Goal: Task Accomplishment & Management: Manage account settings

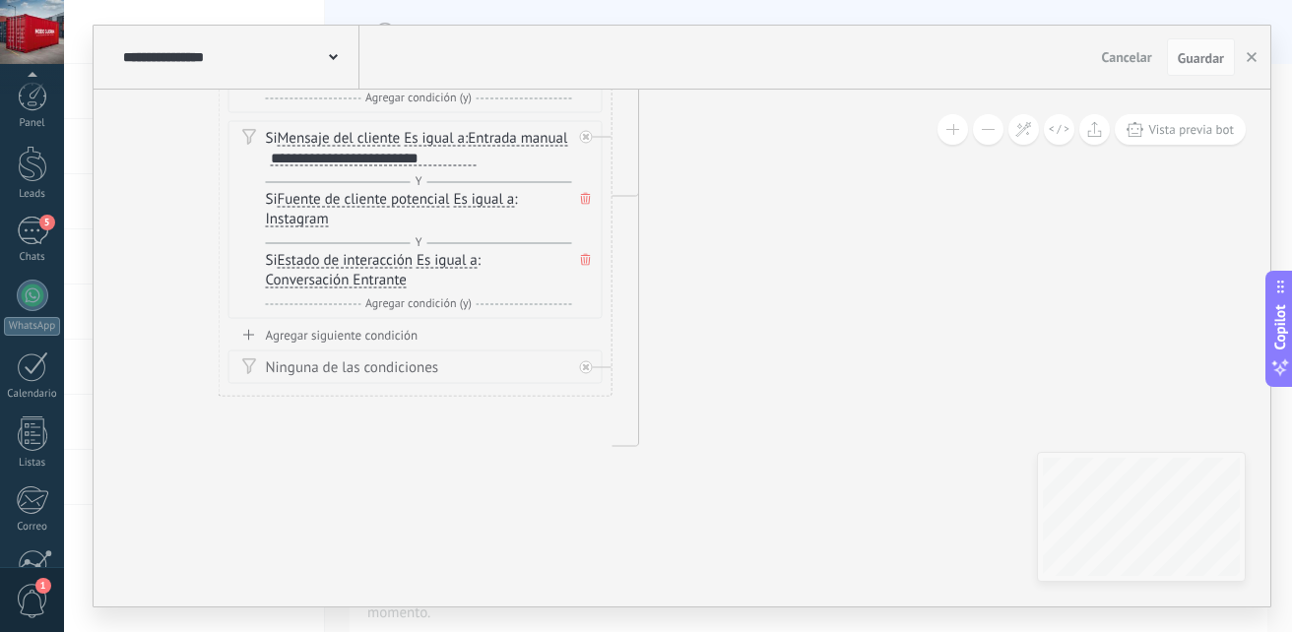
drag, startPoint x: 897, startPoint y: 302, endPoint x: 896, endPoint y: 341, distance: 38.4
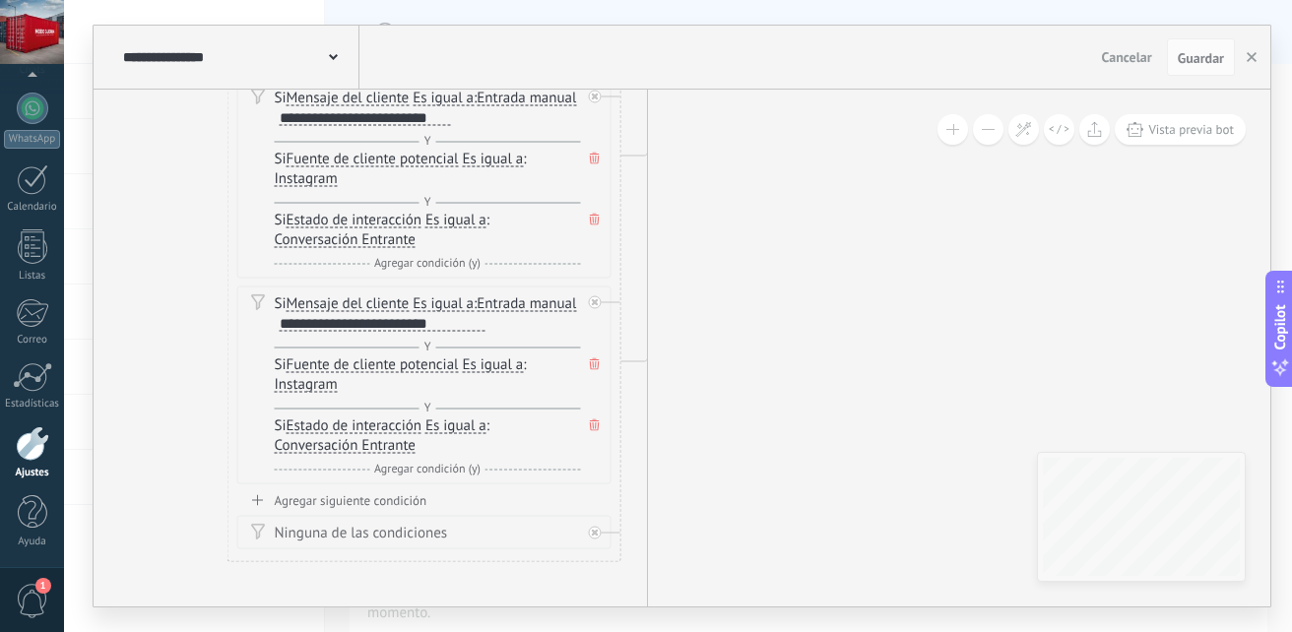
drag, startPoint x: 753, startPoint y: 205, endPoint x: 763, endPoint y: 366, distance: 161.8
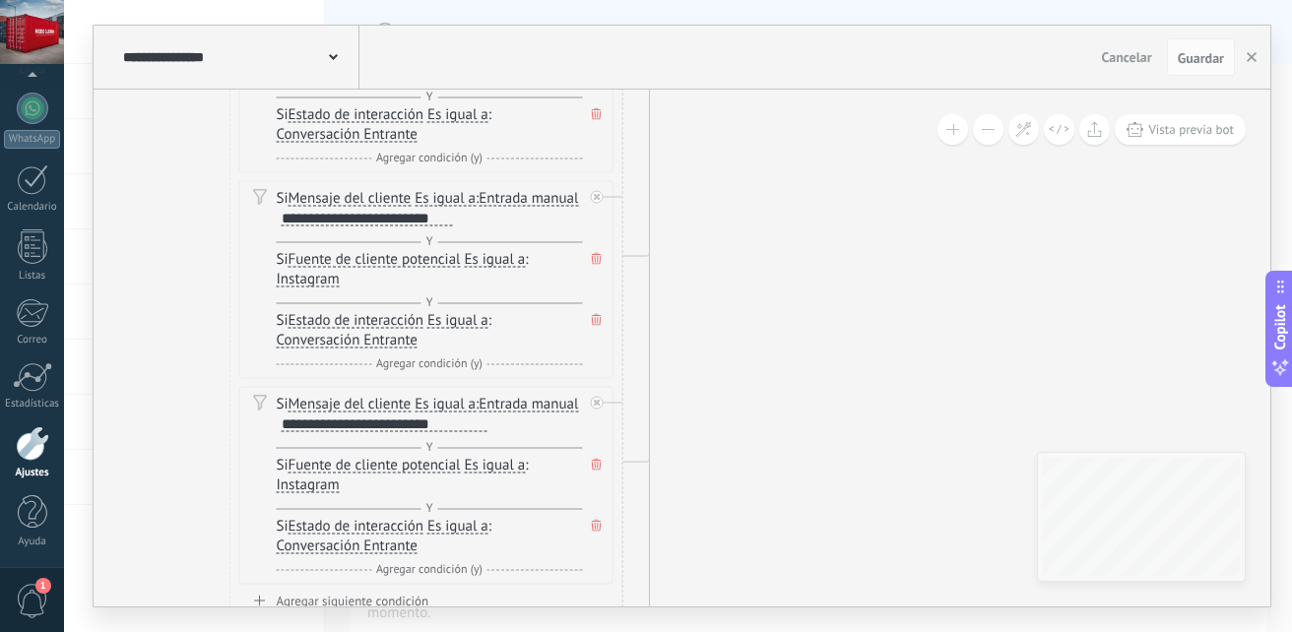
drag, startPoint x: 796, startPoint y: 252, endPoint x: 788, endPoint y: 509, distance: 257.2
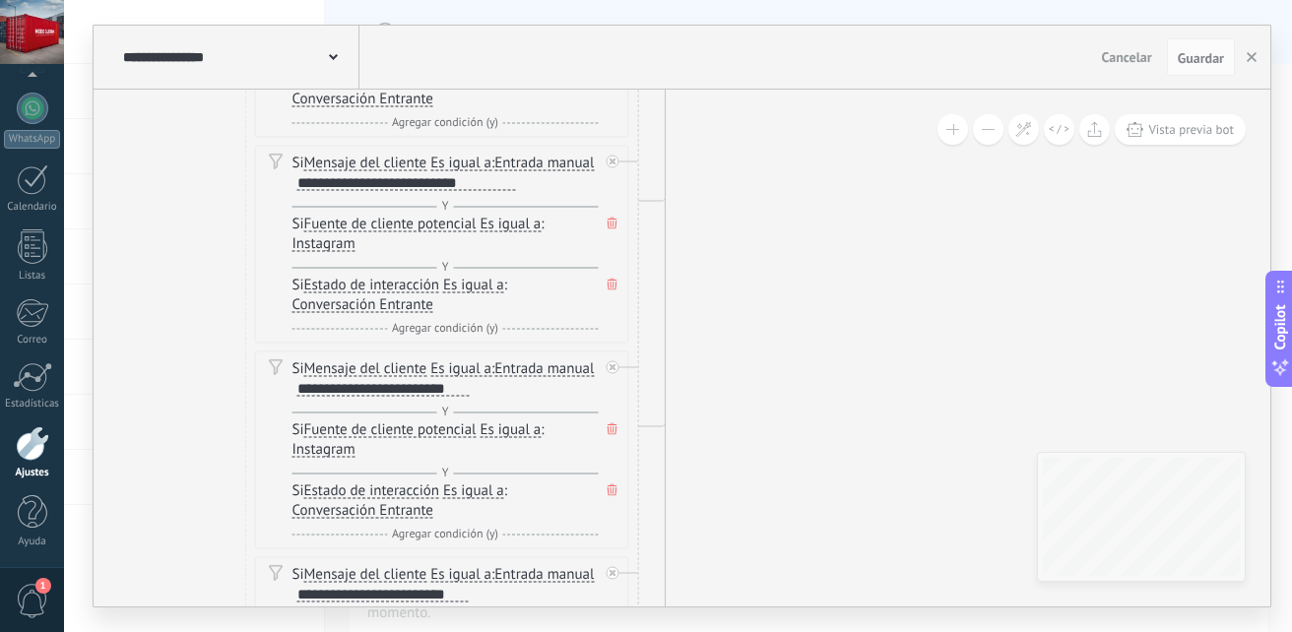
drag, startPoint x: 792, startPoint y: 234, endPoint x: 823, endPoint y: 504, distance: 271.7
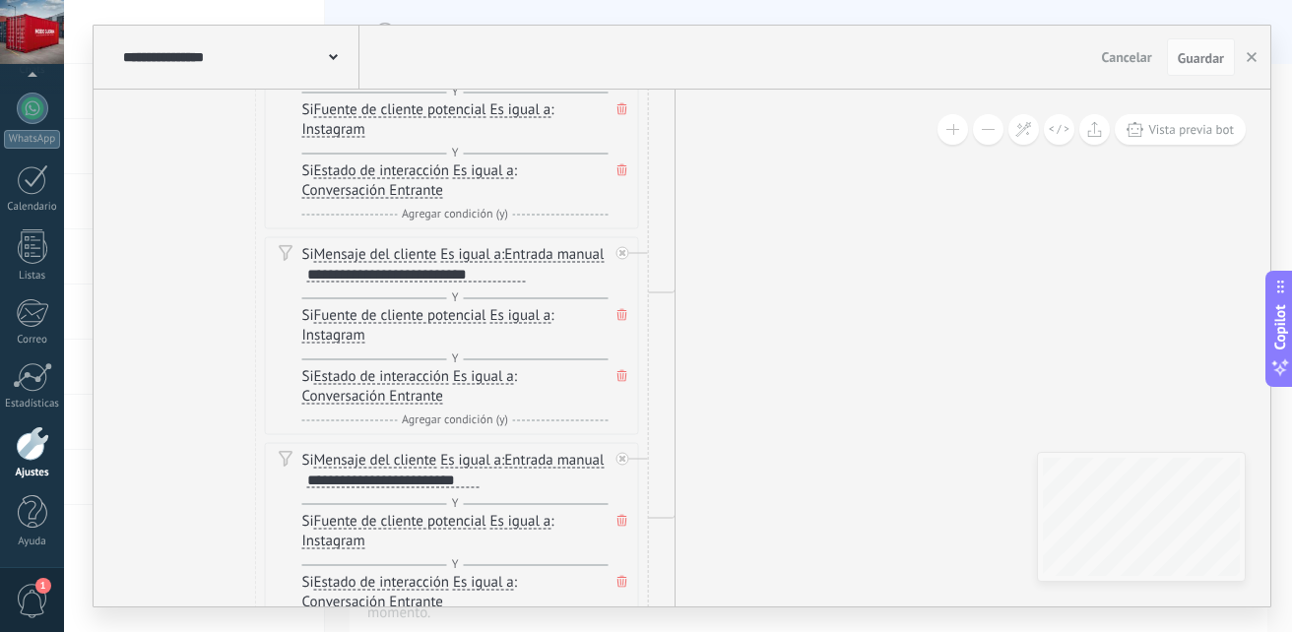
drag, startPoint x: 819, startPoint y: 254, endPoint x: 809, endPoint y: 529, distance: 275.0
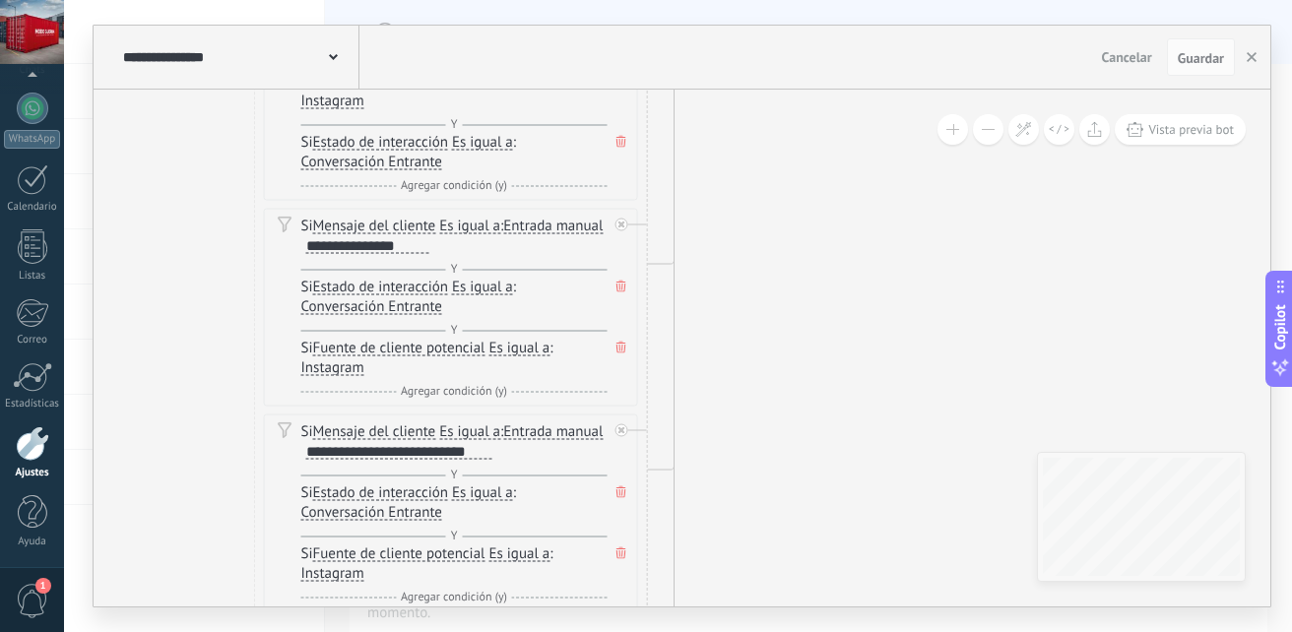
drag, startPoint x: 830, startPoint y: 200, endPoint x: 835, endPoint y: 509, distance: 309.3
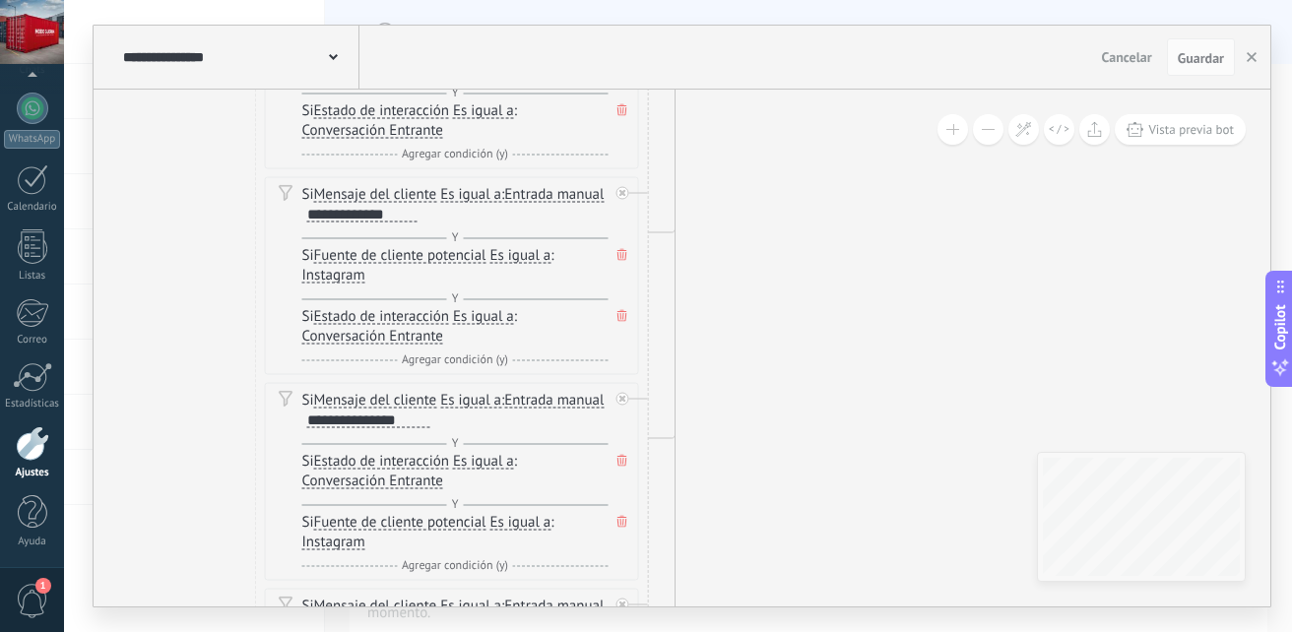
drag, startPoint x: 873, startPoint y: 176, endPoint x: 881, endPoint y: 487, distance: 310.4
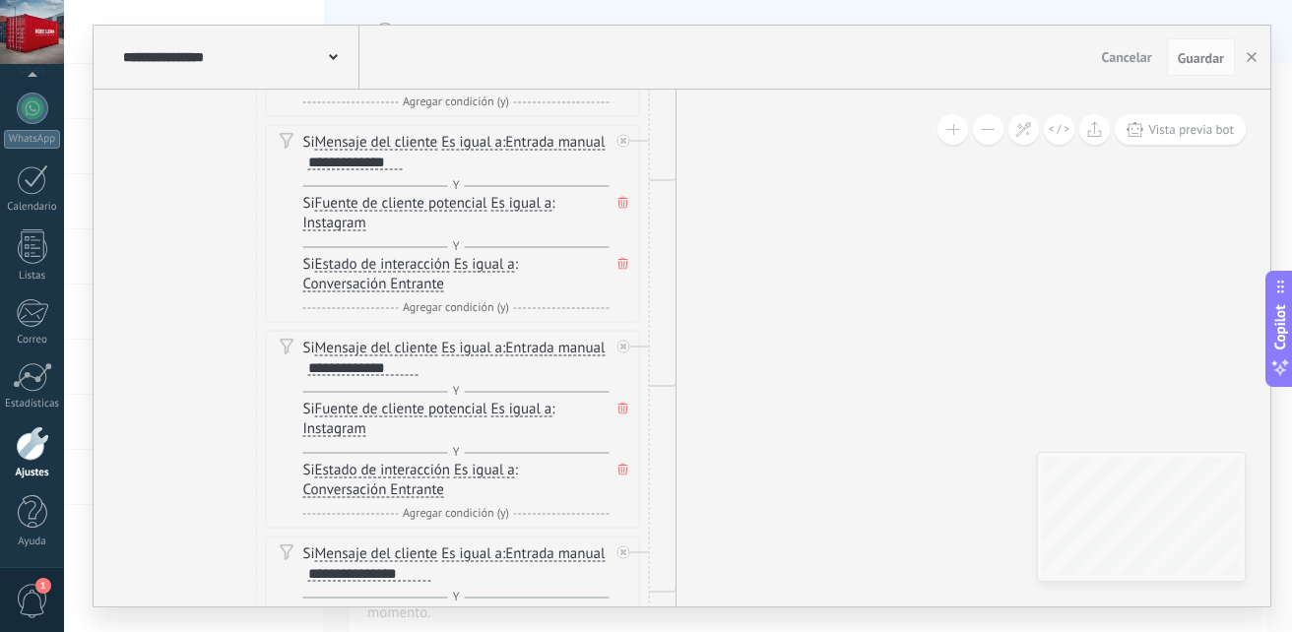
drag, startPoint x: 824, startPoint y: 164, endPoint x: 828, endPoint y: 436, distance: 271.9
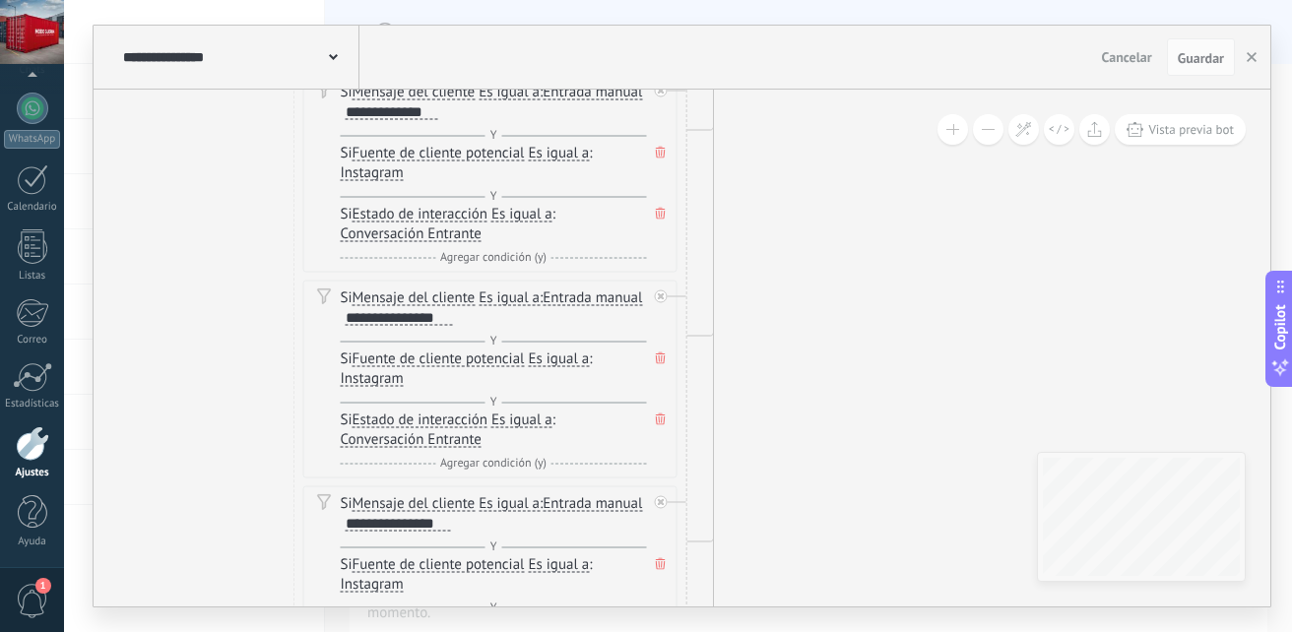
drag, startPoint x: 834, startPoint y: 250, endPoint x: 850, endPoint y: 507, distance: 257.6
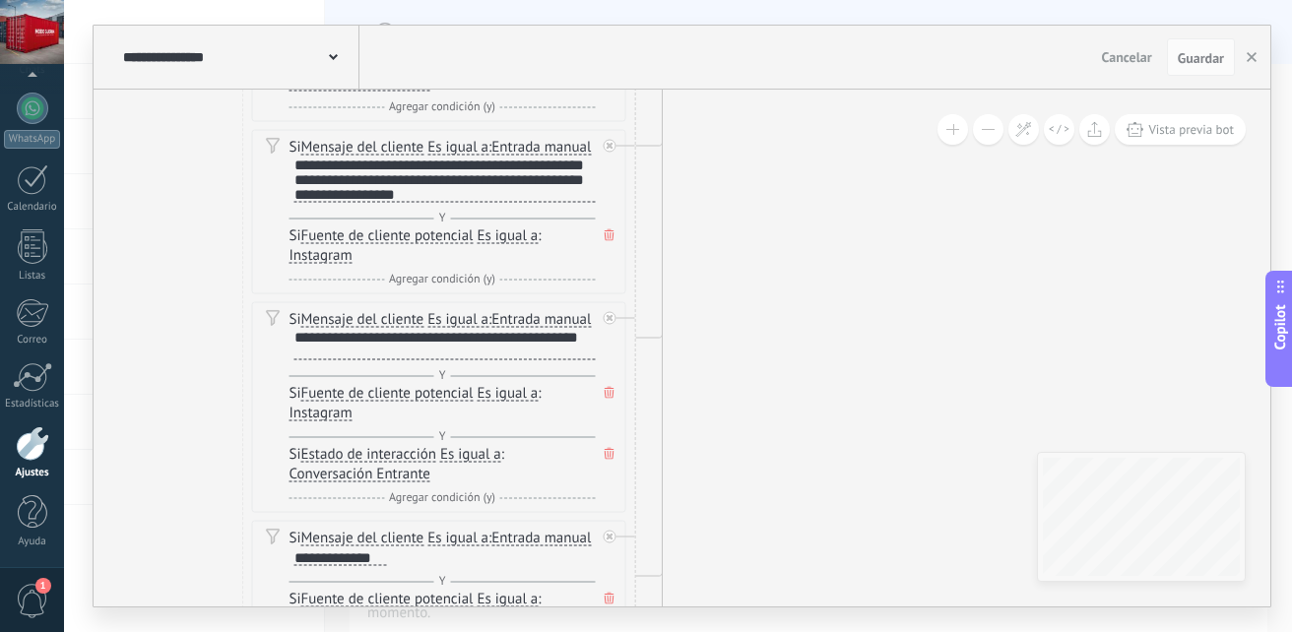
drag, startPoint x: 843, startPoint y: 151, endPoint x: 788, endPoint y: 483, distance: 336.5
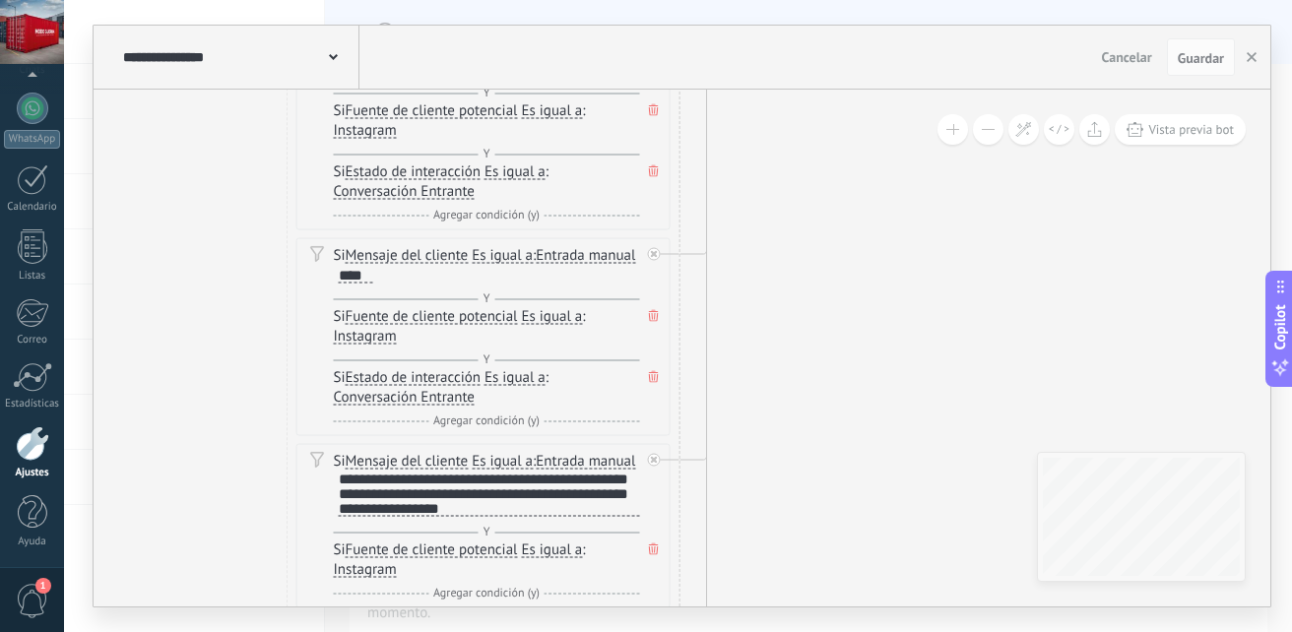
drag, startPoint x: 829, startPoint y: 553, endPoint x: 830, endPoint y: 571, distance: 18.7
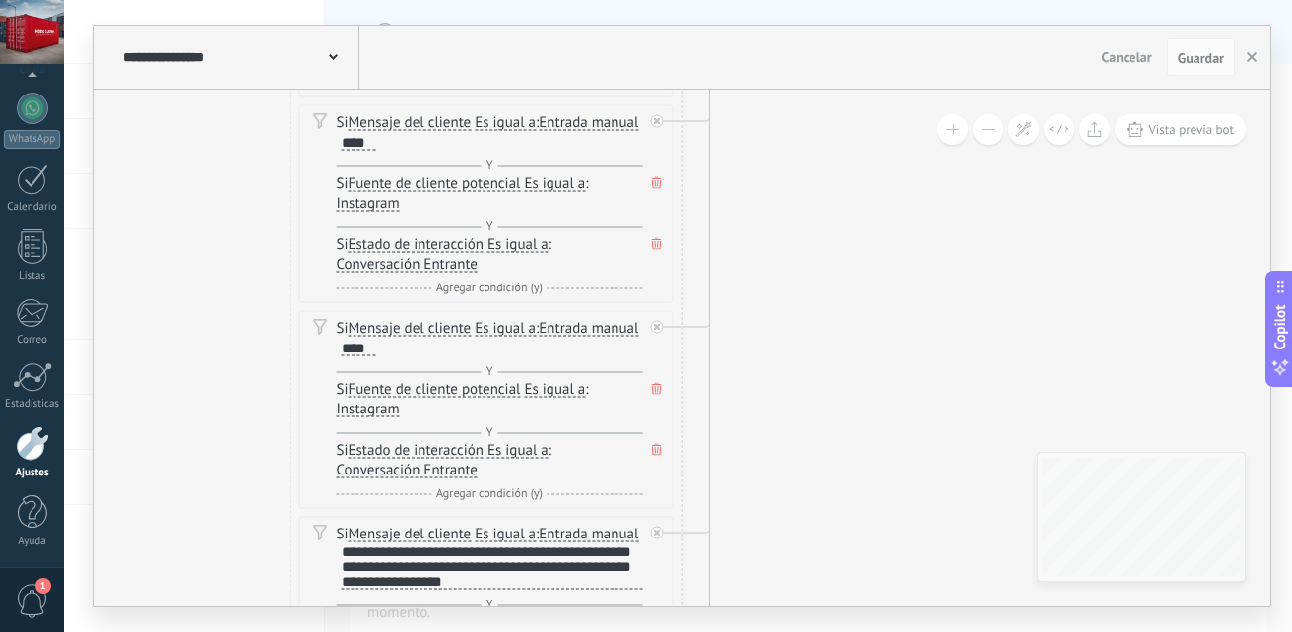
drag, startPoint x: 825, startPoint y: 262, endPoint x: 818, endPoint y: 552, distance: 289.7
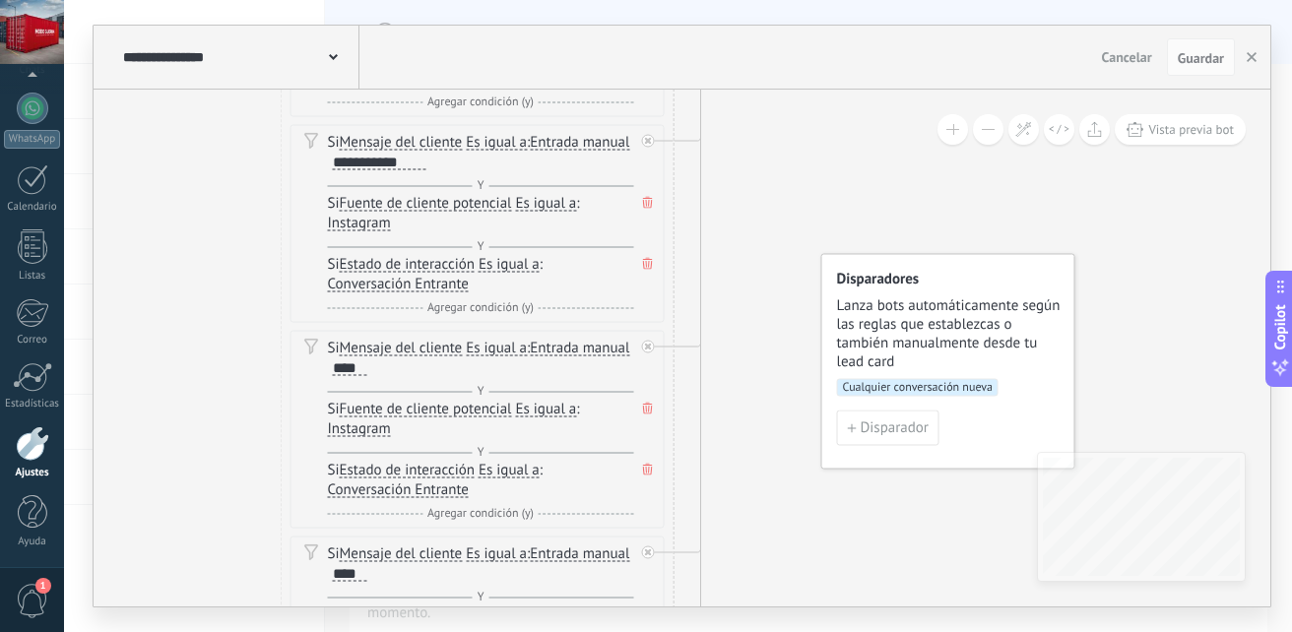
drag, startPoint x: 823, startPoint y: 298, endPoint x: 819, endPoint y: 468, distance: 169.5
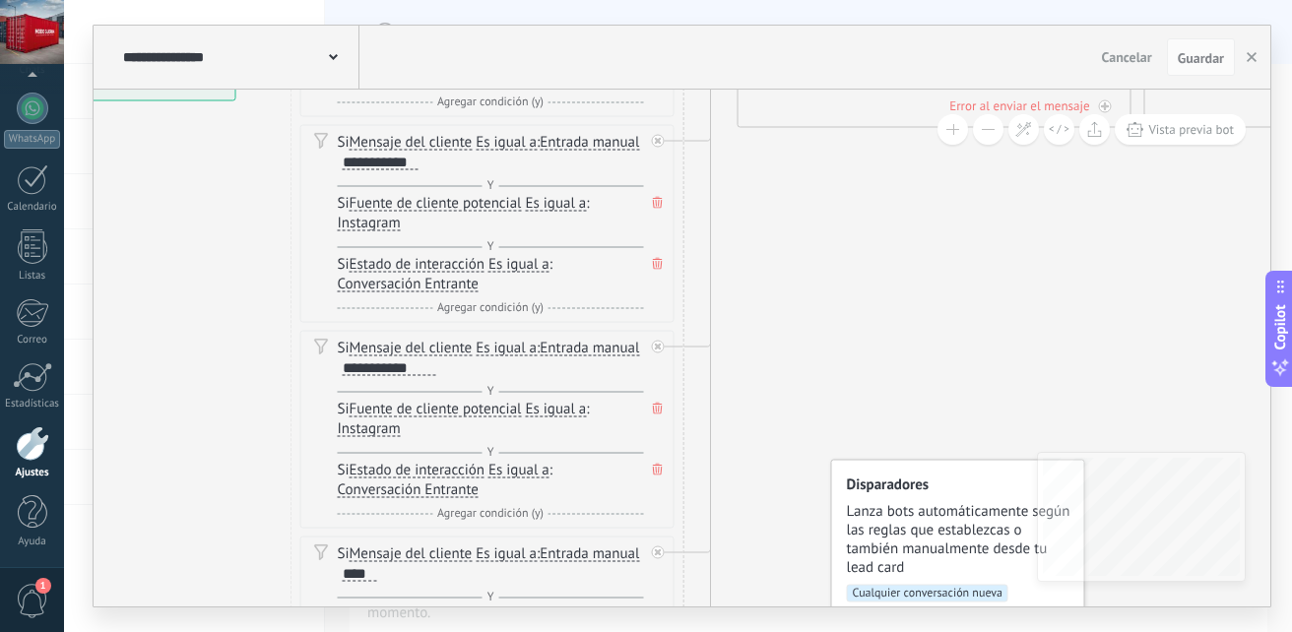
drag, startPoint x: 756, startPoint y: 248, endPoint x: 766, endPoint y: 457, distance: 209.0
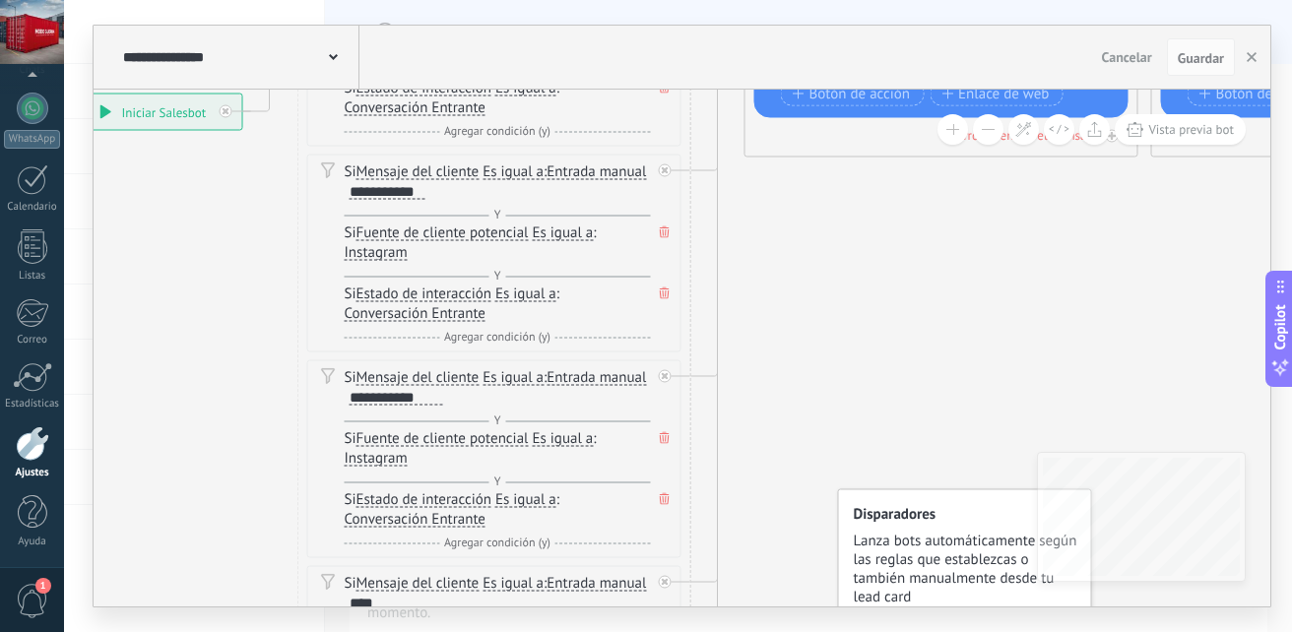
drag, startPoint x: 802, startPoint y: 200, endPoint x: 813, endPoint y: 412, distance: 212.0
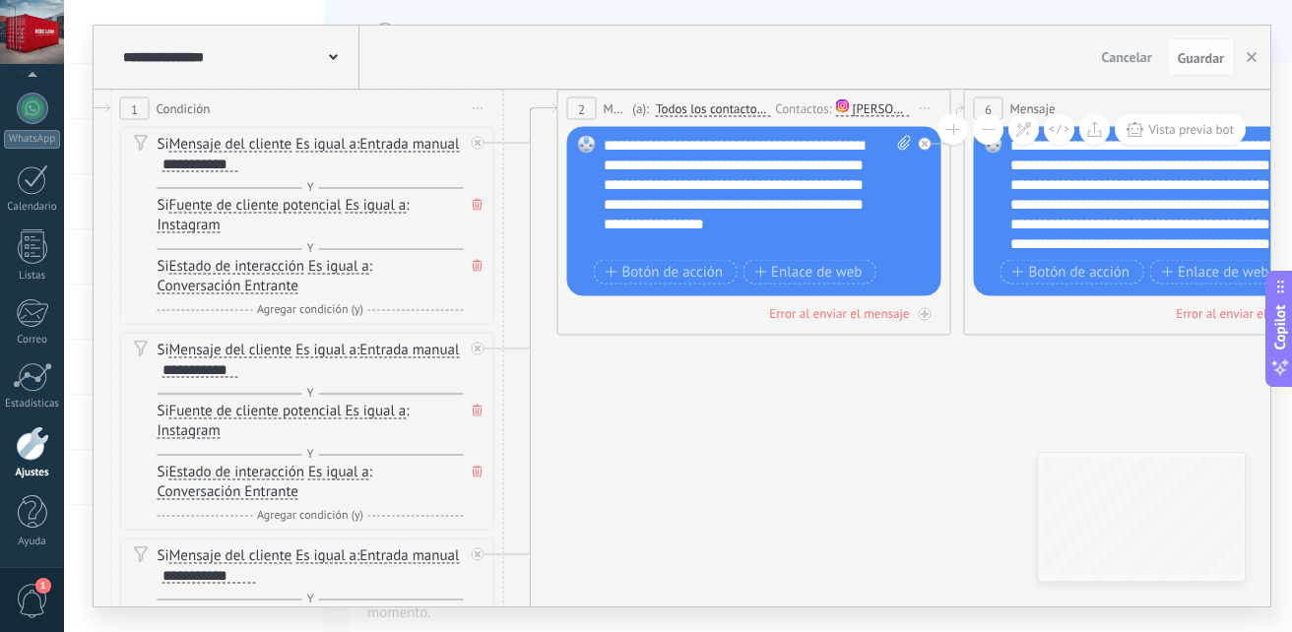
drag, startPoint x: 929, startPoint y: 414, endPoint x: 738, endPoint y: 409, distance: 191.1
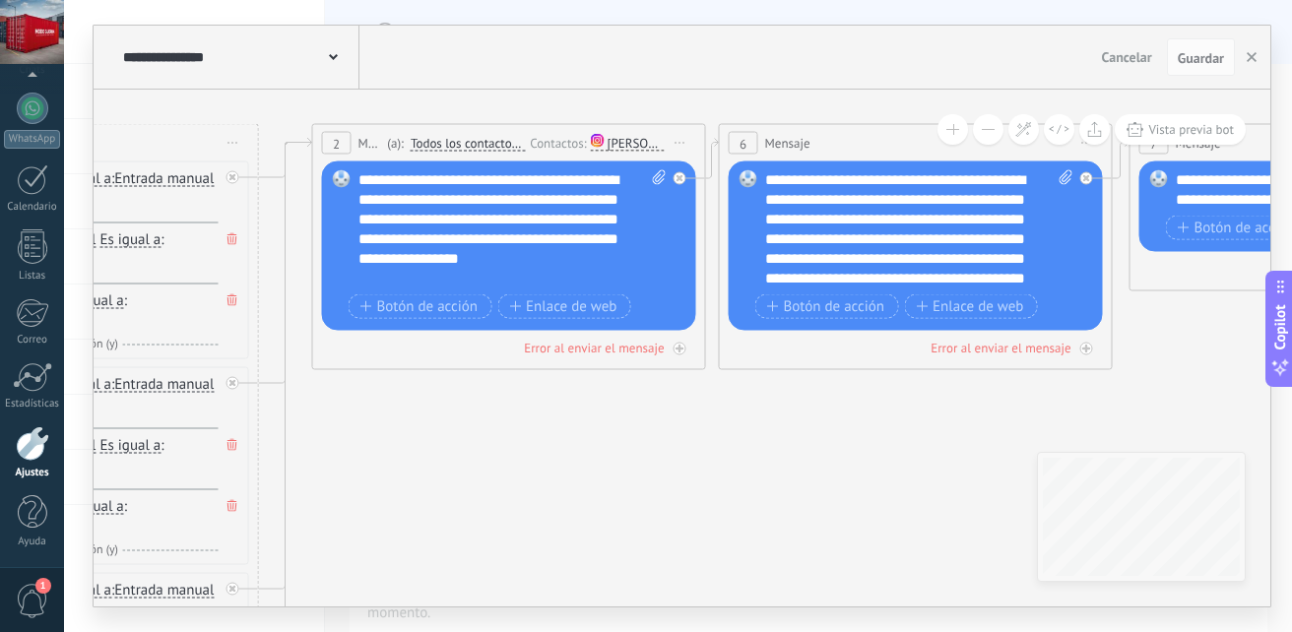
drag, startPoint x: 990, startPoint y: 416, endPoint x: 745, endPoint y: 450, distance: 247.7
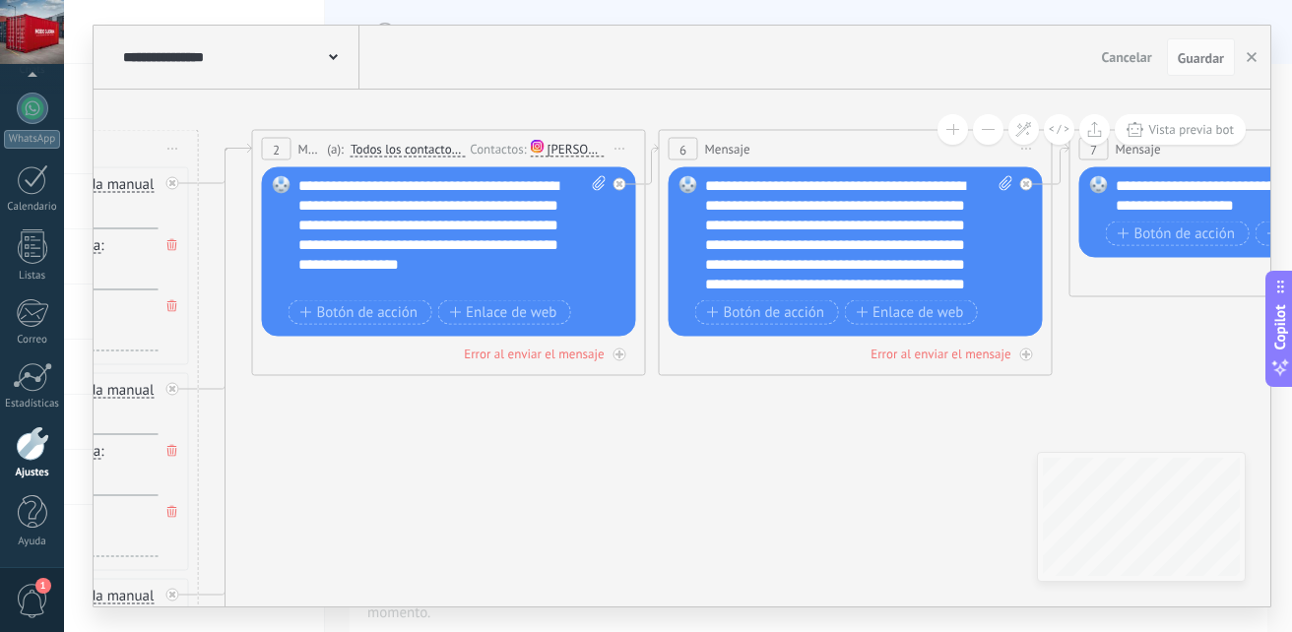
drag, startPoint x: 920, startPoint y: 457, endPoint x: 781, endPoint y: 456, distance: 138.9
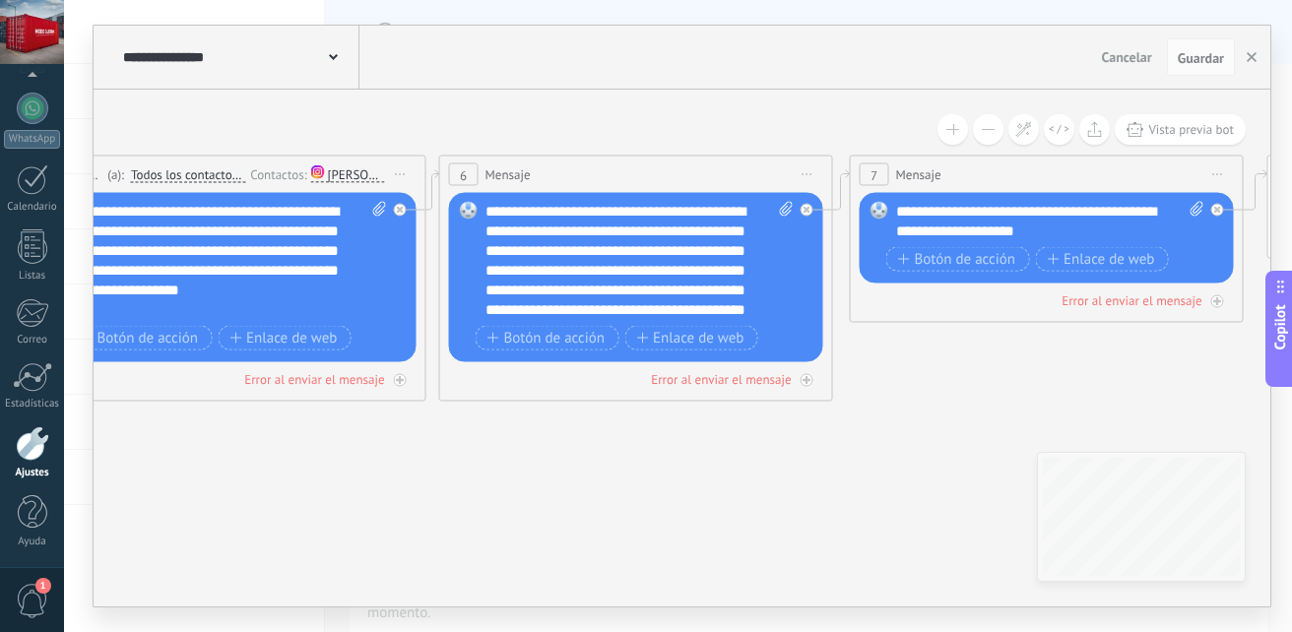
drag, startPoint x: 806, startPoint y: 502, endPoint x: 744, endPoint y: 506, distance: 62.2
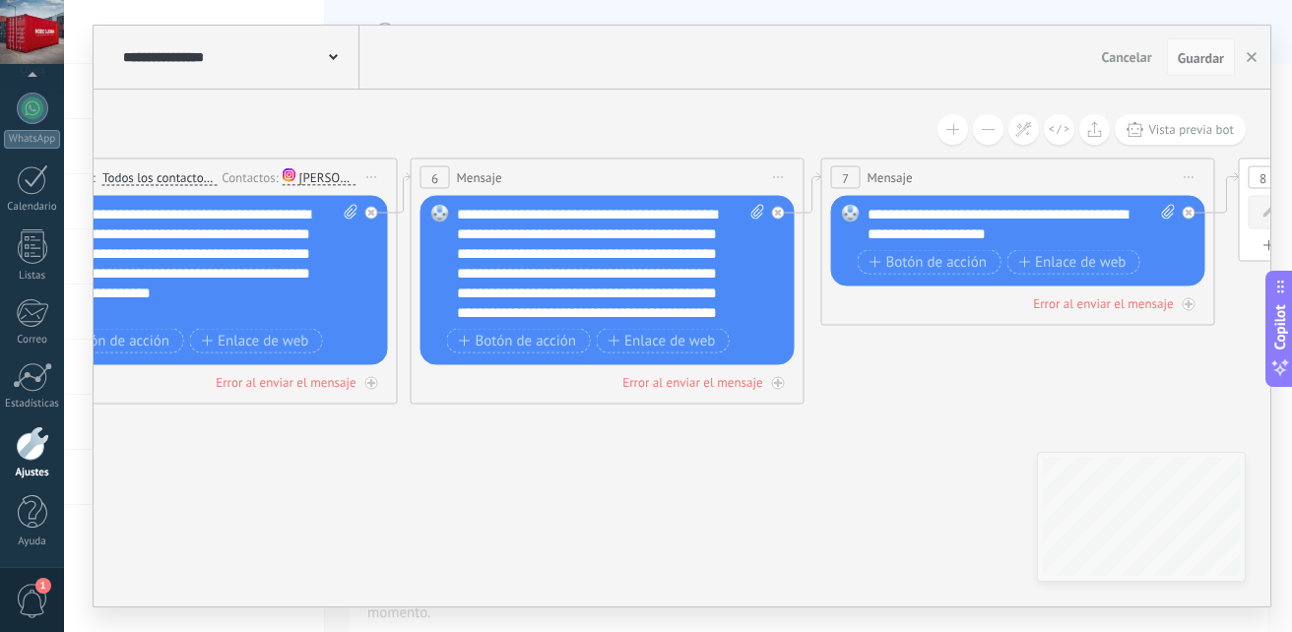
click at [1206, 63] on span "Guardar" at bounding box center [1201, 58] width 46 height 14
